Goal: Task Accomplishment & Management: Use online tool/utility

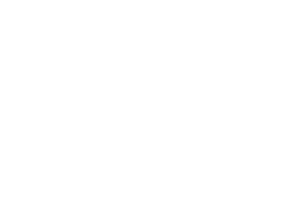
click at [248, 58] on main at bounding box center [142, 99] width 285 height 199
